Goal: Task Accomplishment & Management: Complete application form

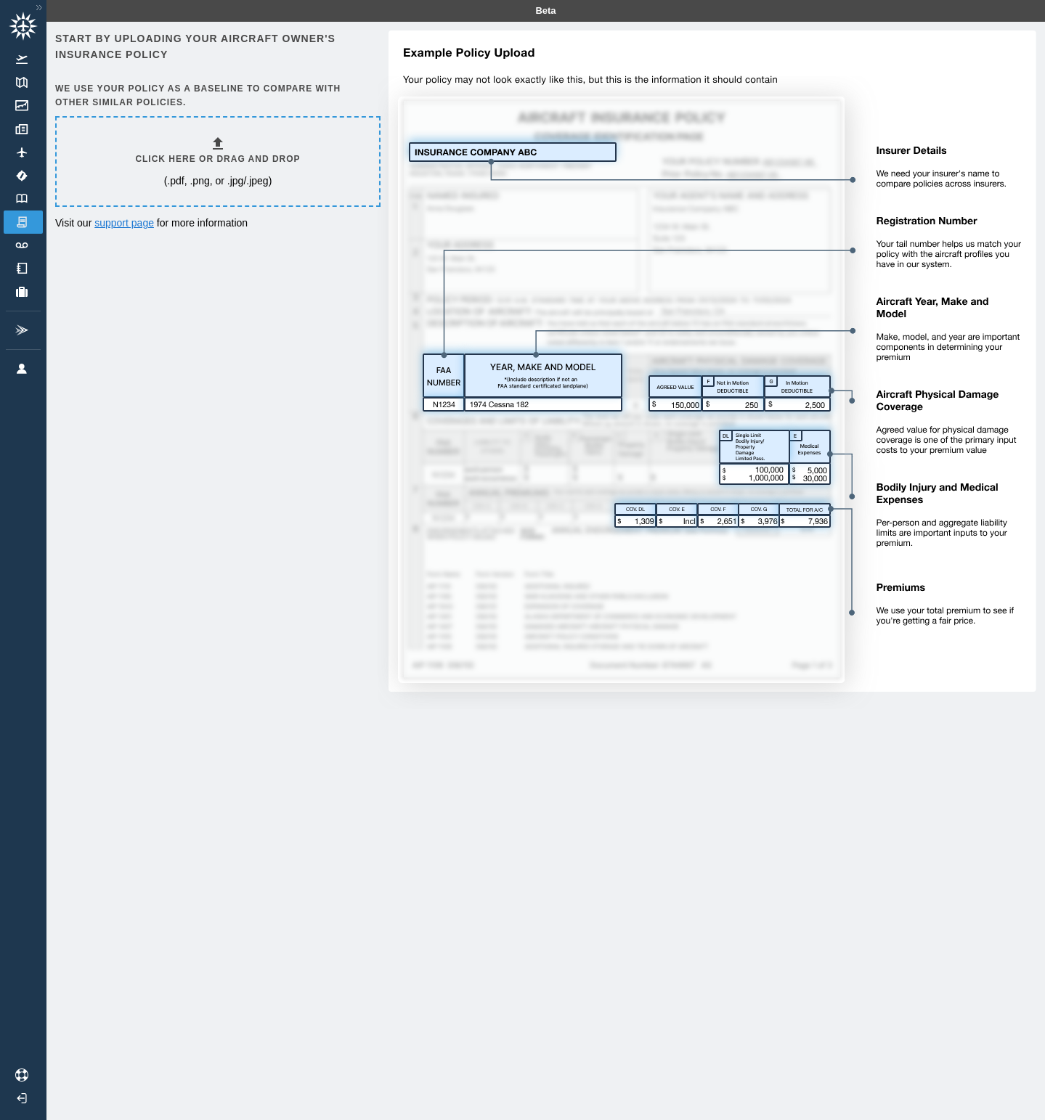
click at [129, 219] on link "support page" at bounding box center [124, 223] width 60 height 12
click at [158, 161] on h6 "Click here or drag and drop" at bounding box center [217, 159] width 165 height 14
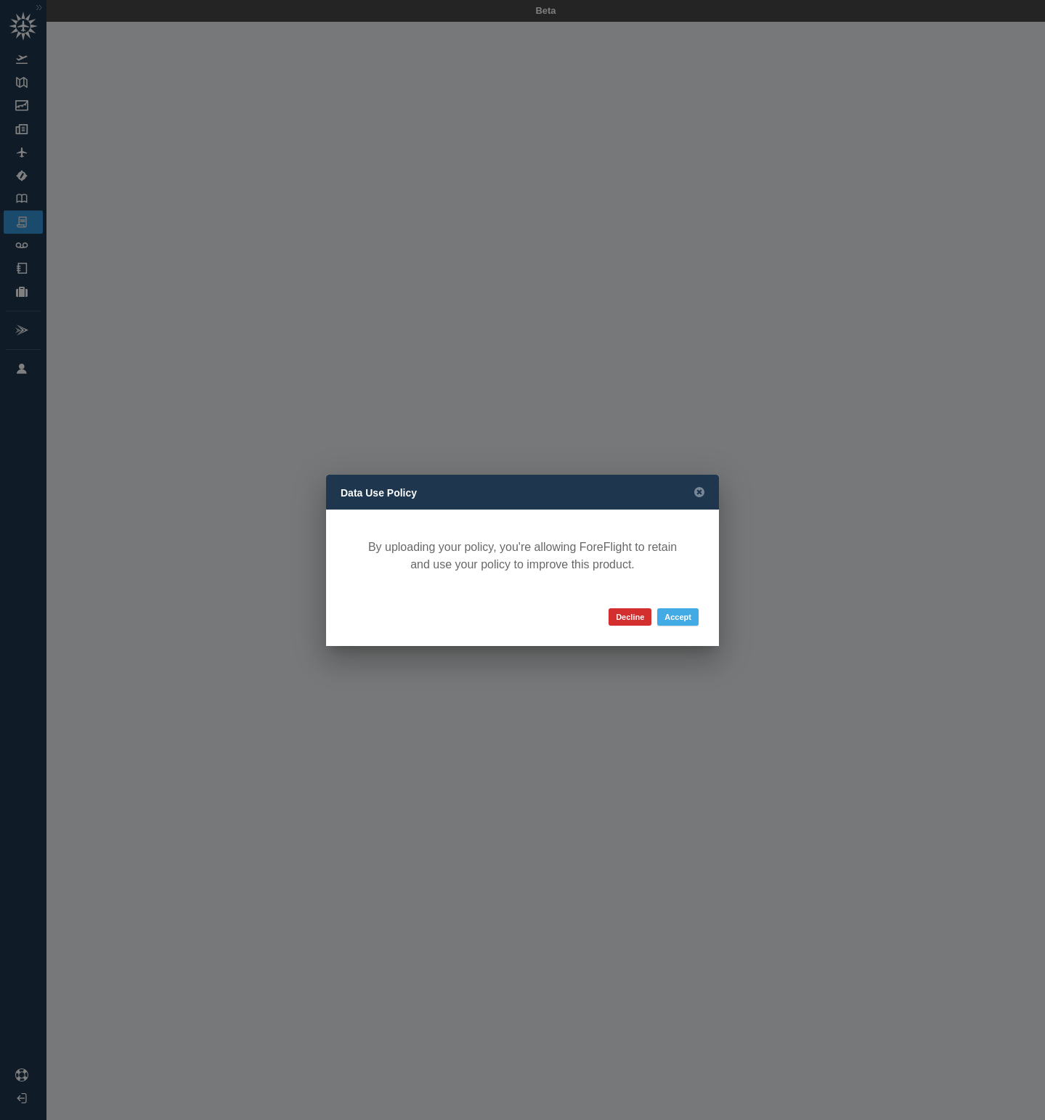
click at [676, 617] on button "Accept" at bounding box center [677, 617] width 41 height 17
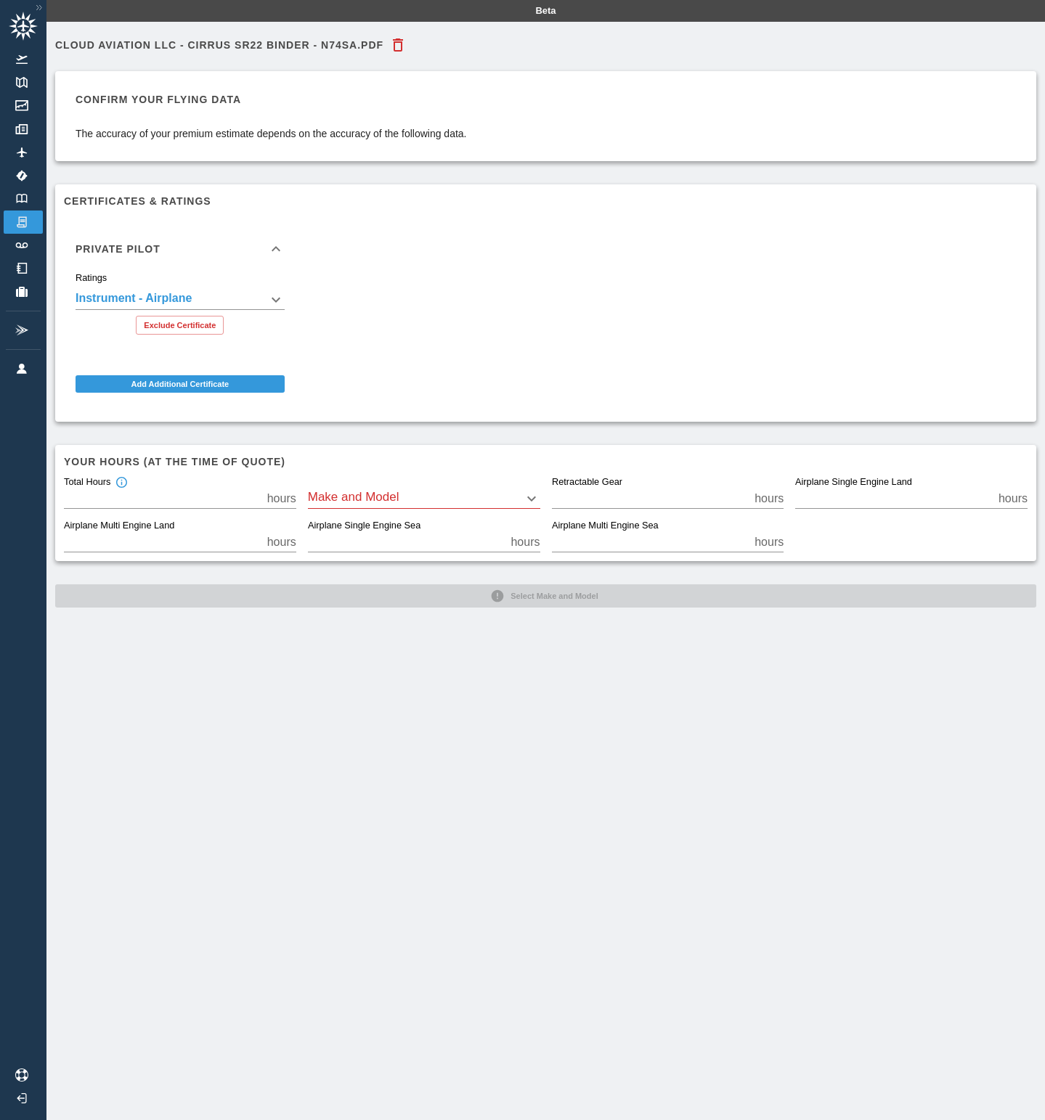
click at [397, 499] on body "**********" at bounding box center [522, 560] width 1045 height 1120
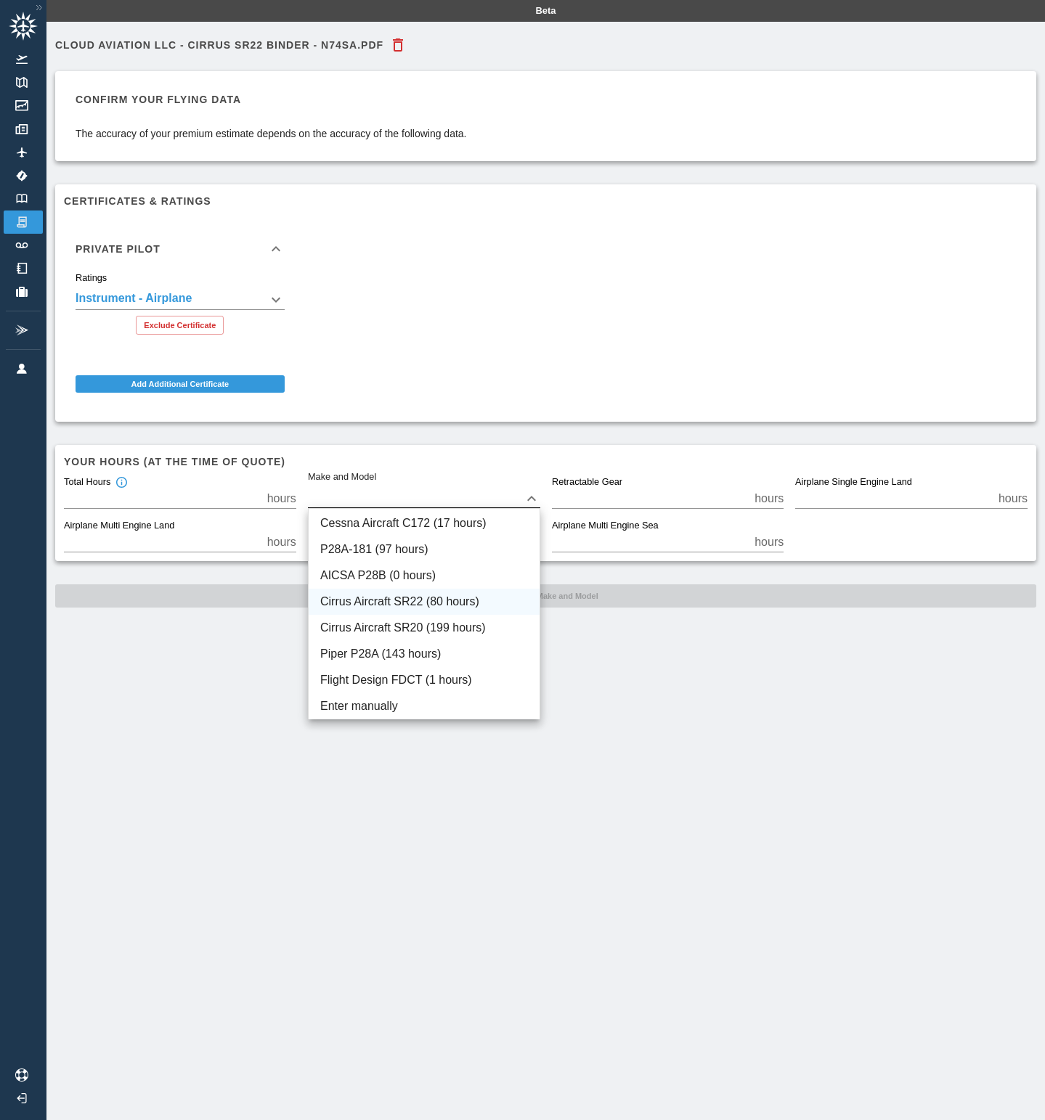
click at [375, 595] on li "Cirrus Aircraft SR22 (80 hours)" at bounding box center [424, 602] width 231 height 26
type input "****"
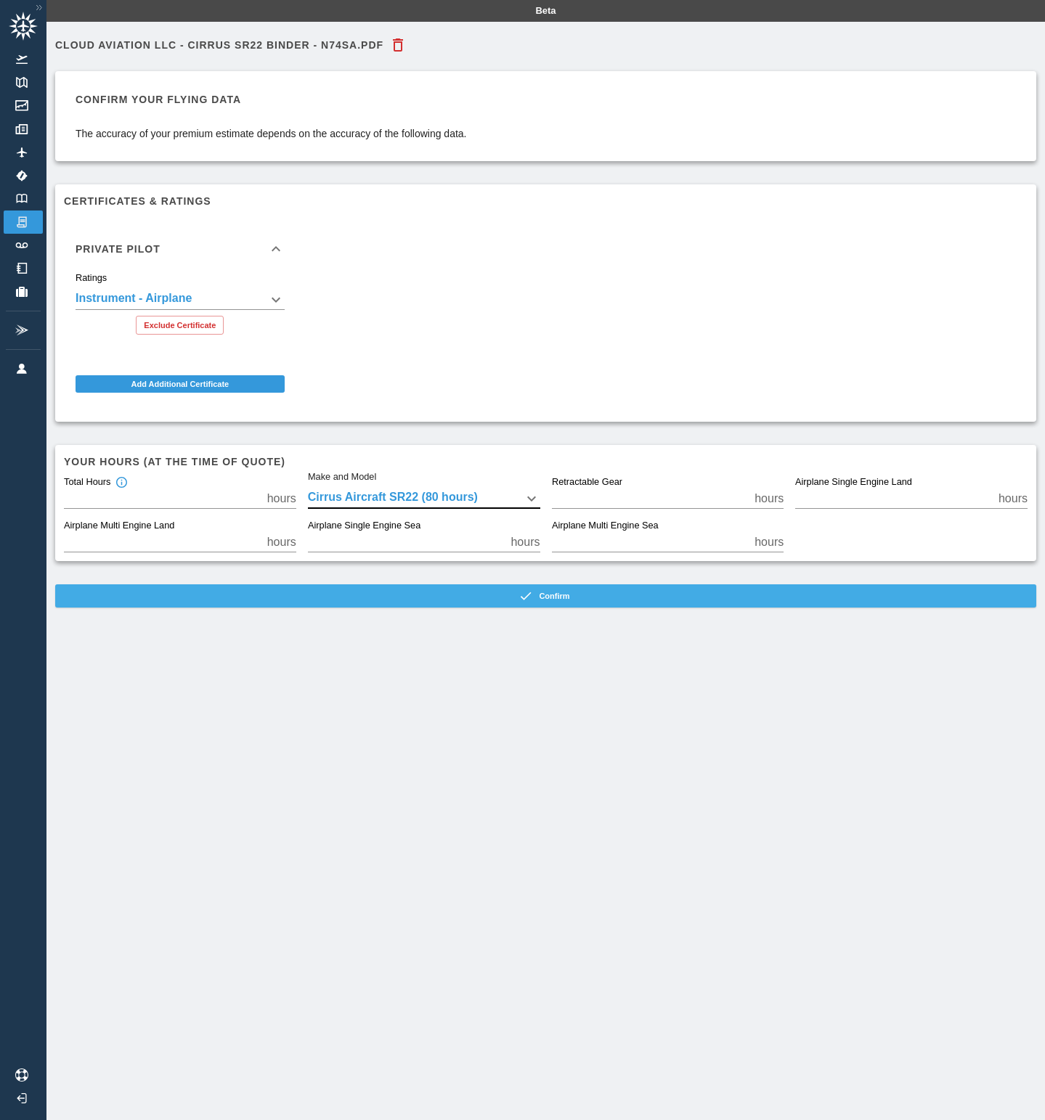
click at [556, 596] on button "Confirm" at bounding box center [545, 596] width 981 height 23
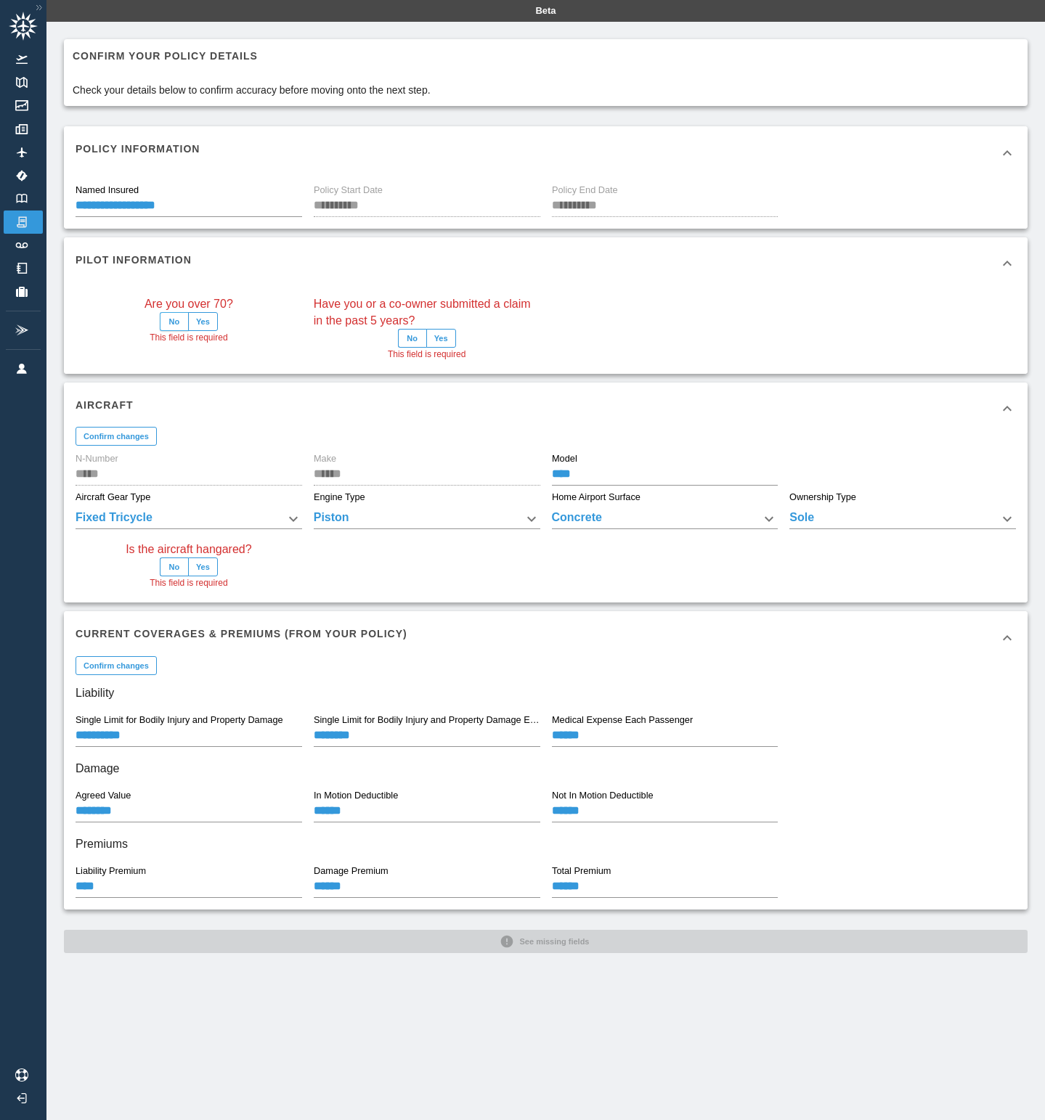
click at [177, 321] on button "No" at bounding box center [174, 321] width 29 height 19
click at [412, 335] on button "No" at bounding box center [412, 338] width 29 height 19
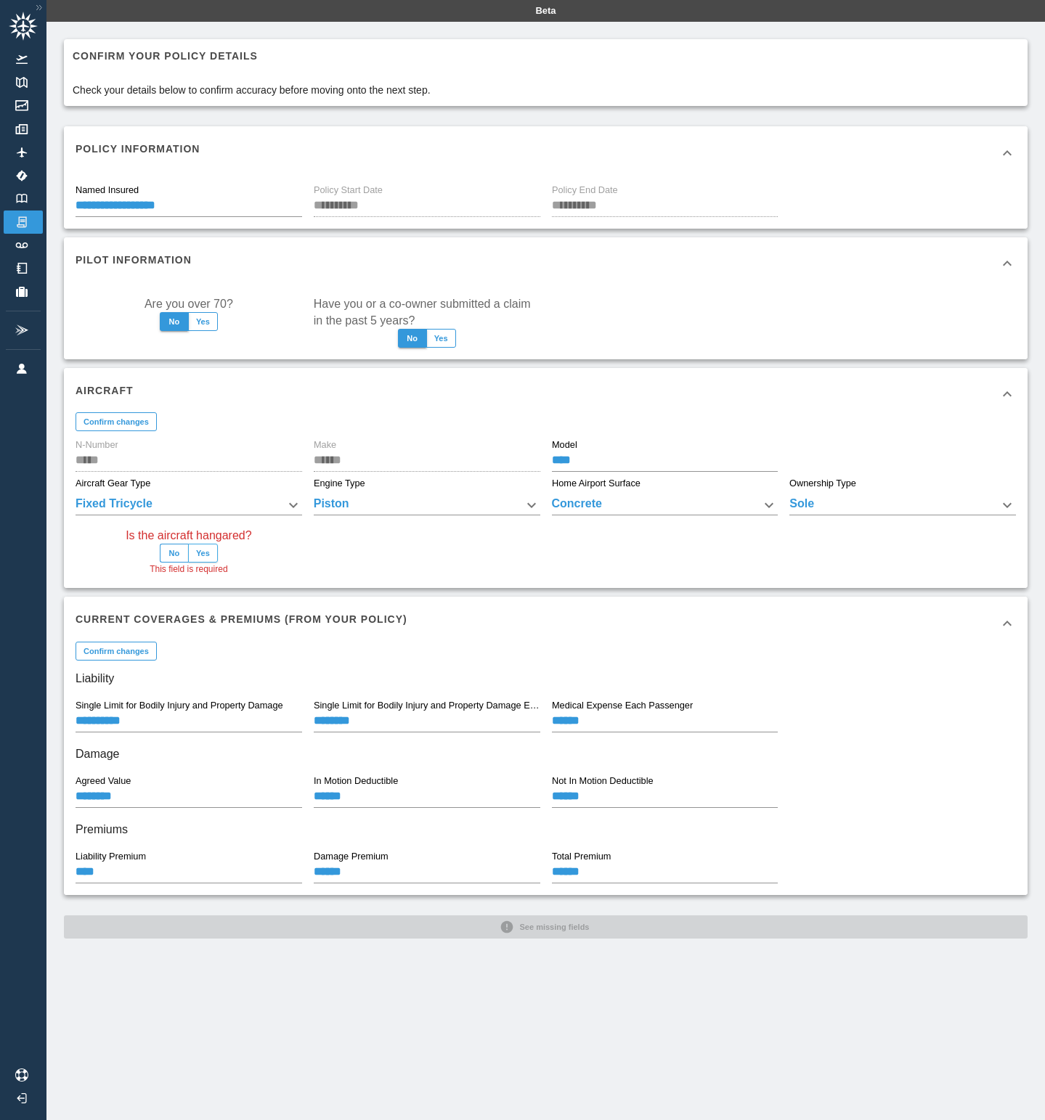
click at [208, 553] on button "Yes" at bounding box center [203, 553] width 30 height 19
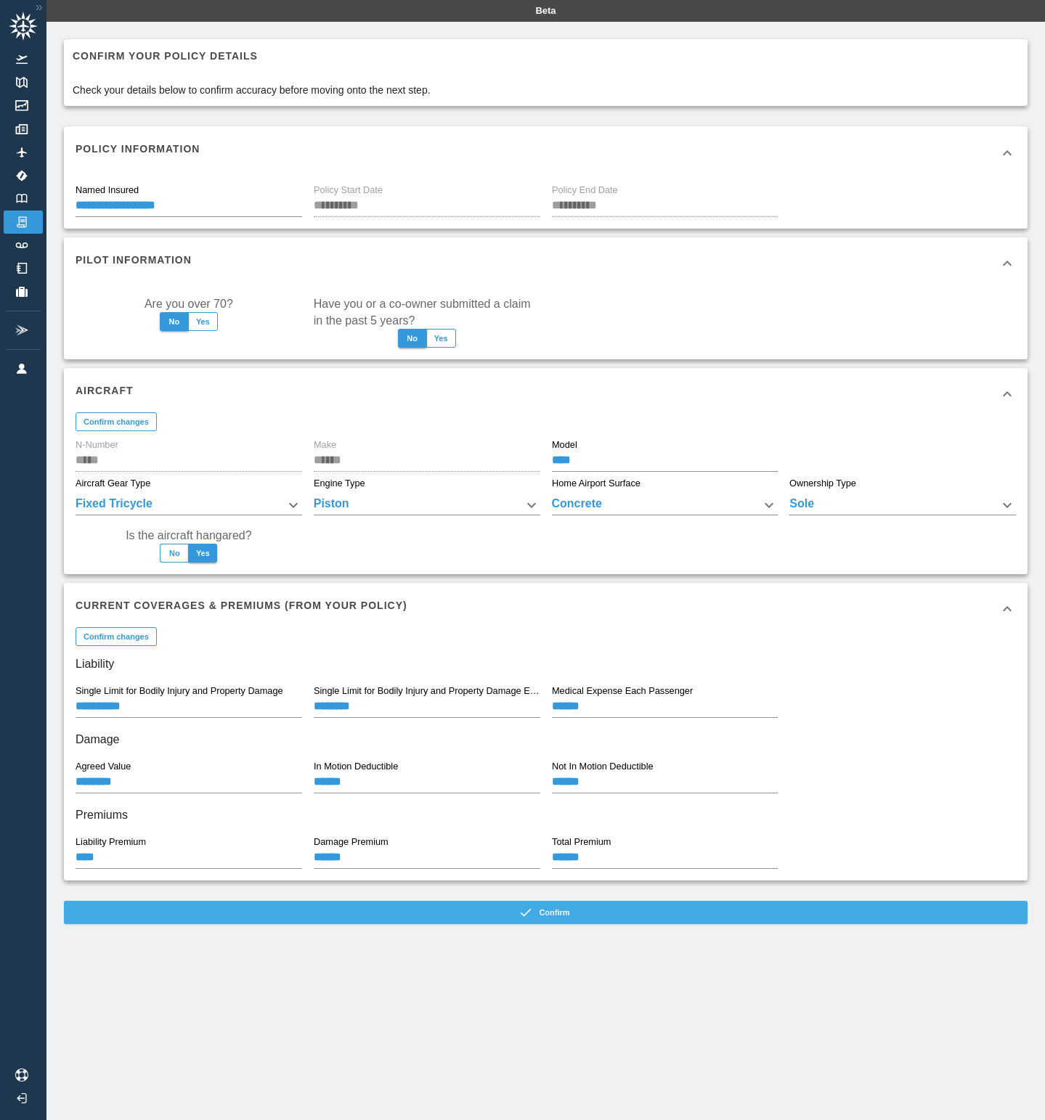
click at [554, 911] on button "Confirm" at bounding box center [546, 912] width 964 height 23
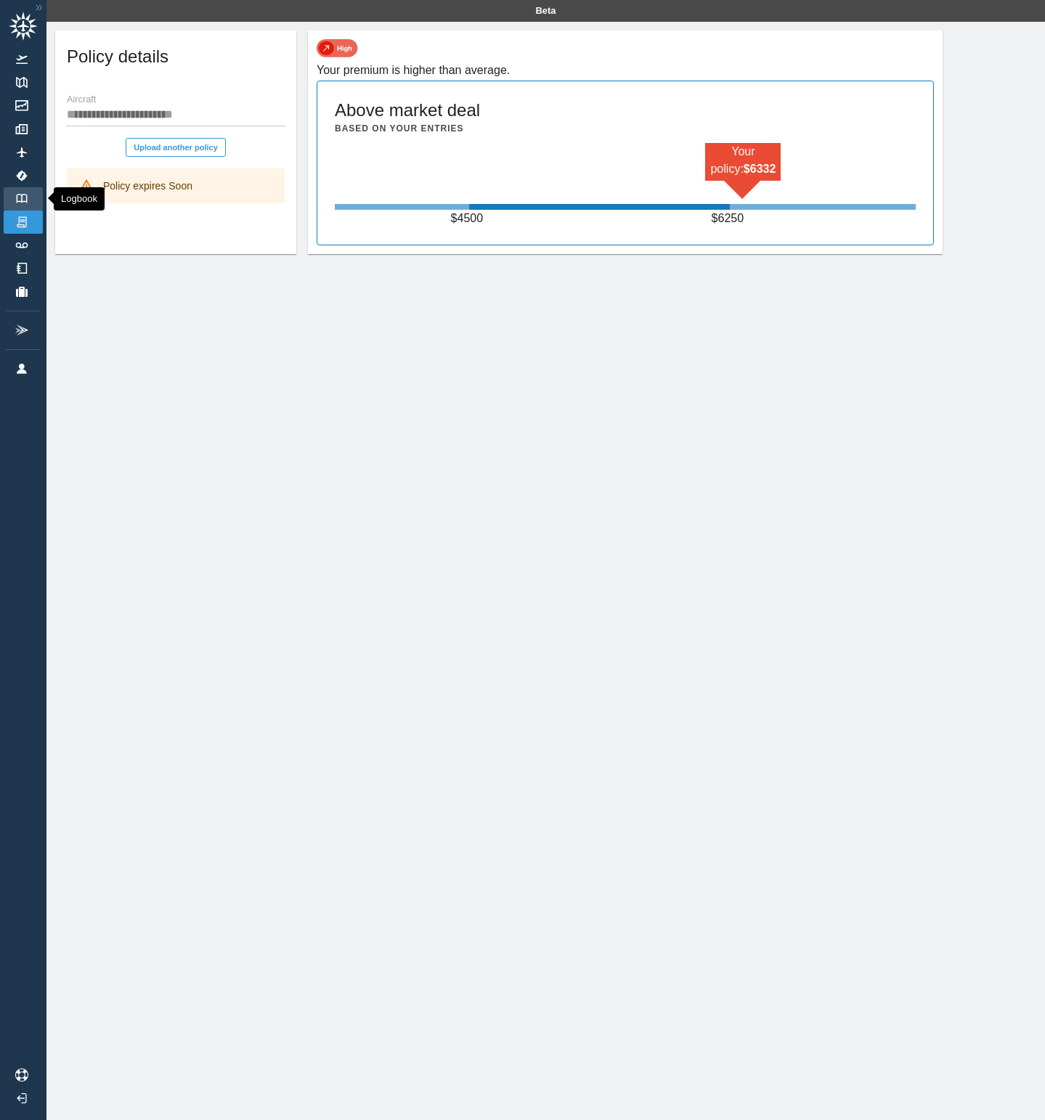
click at [23, 197] on img at bounding box center [22, 198] width 16 height 9
